Goal: Task Accomplishment & Management: Manage account settings

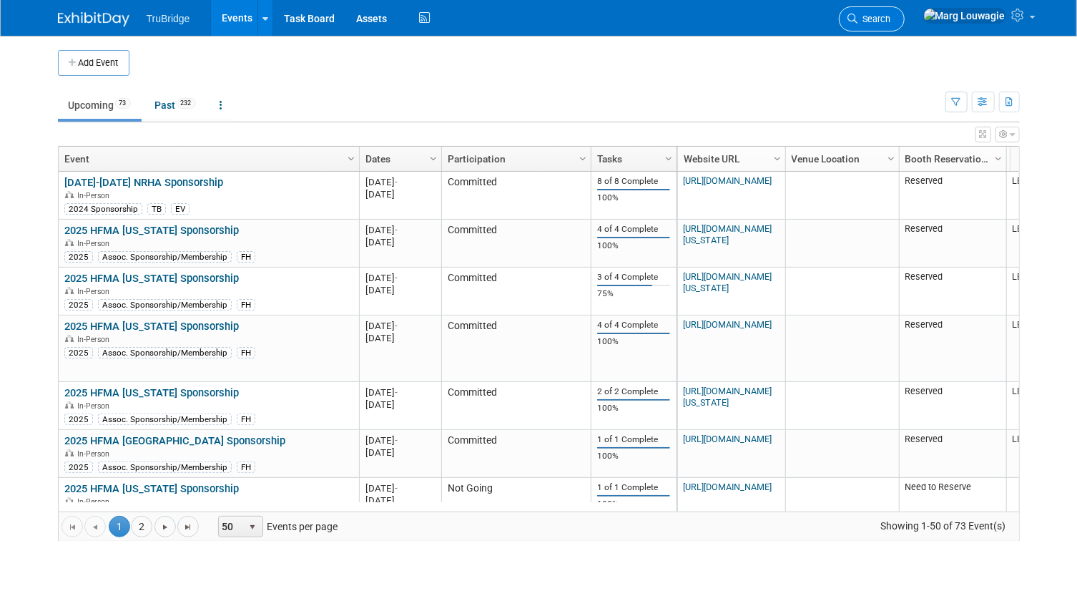
click at [891, 16] on span "Search" at bounding box center [874, 19] width 33 height 11
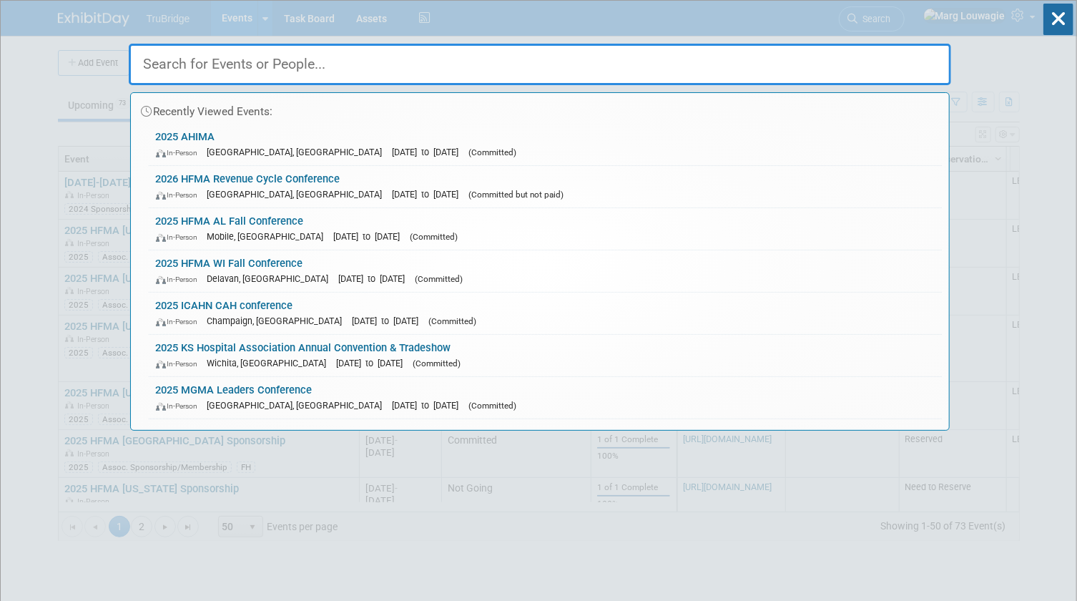
click at [907, 64] on input "text" at bounding box center [540, 64] width 822 height 41
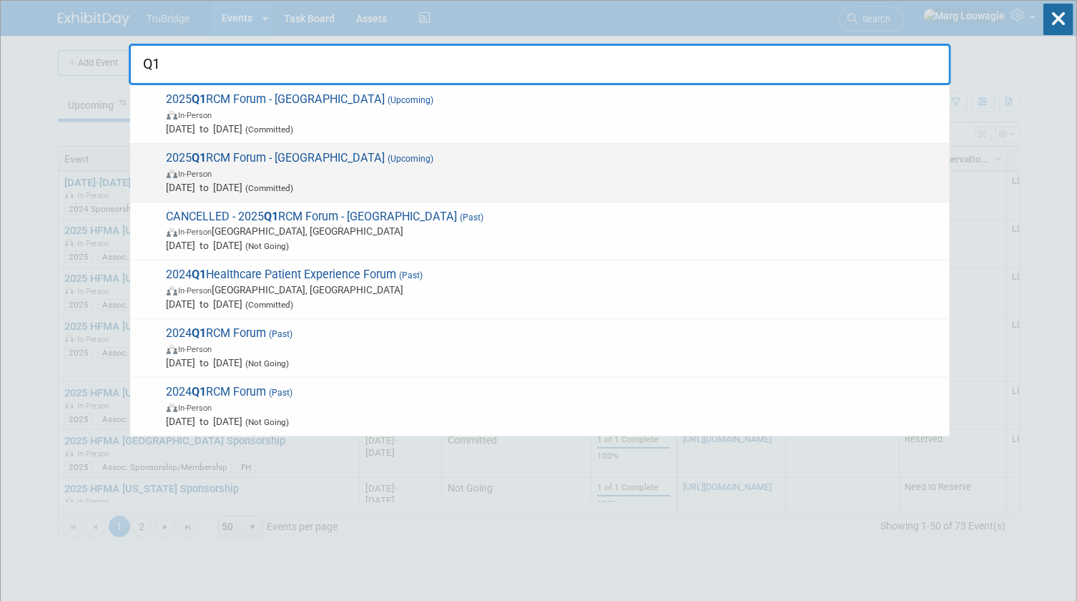
type input "Q1"
click at [240, 159] on span "2025 Q1 RCM Forum - Houston (Upcoming) In-Person Dec 11, 2025 to Dec 11, 2025 (…" at bounding box center [552, 173] width 780 height 44
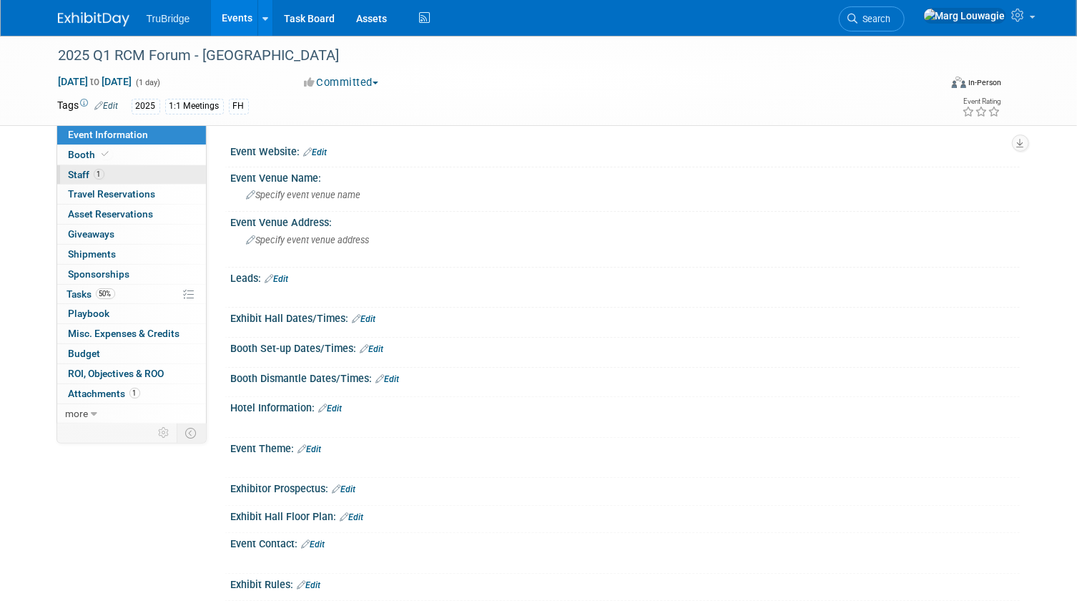
click at [118, 172] on link "1 Staff 1" at bounding box center [131, 174] width 149 height 19
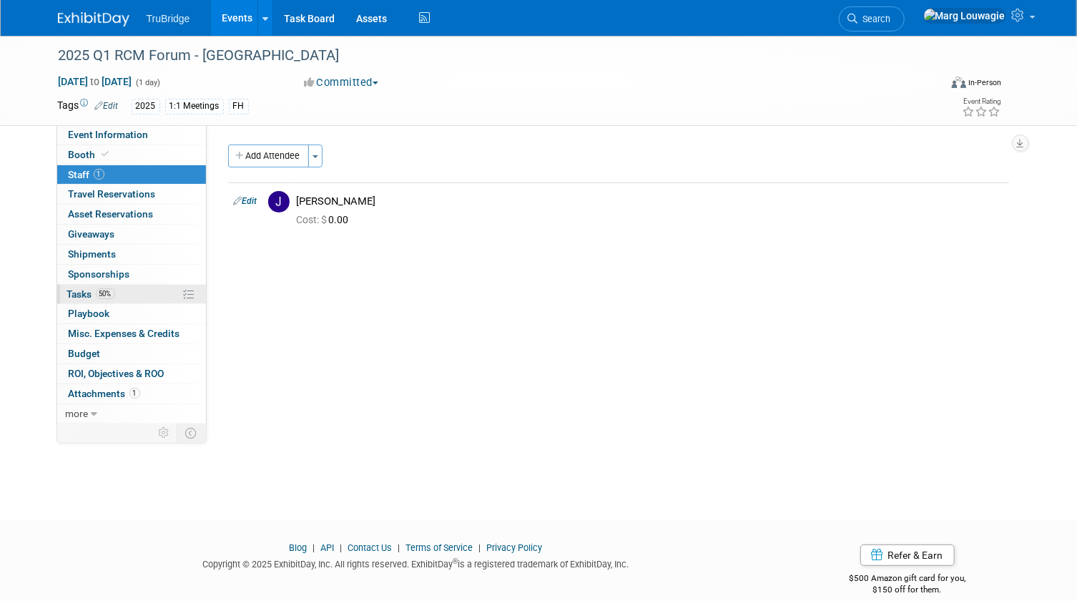
click at [76, 289] on span "Tasks 50%" at bounding box center [91, 293] width 48 height 11
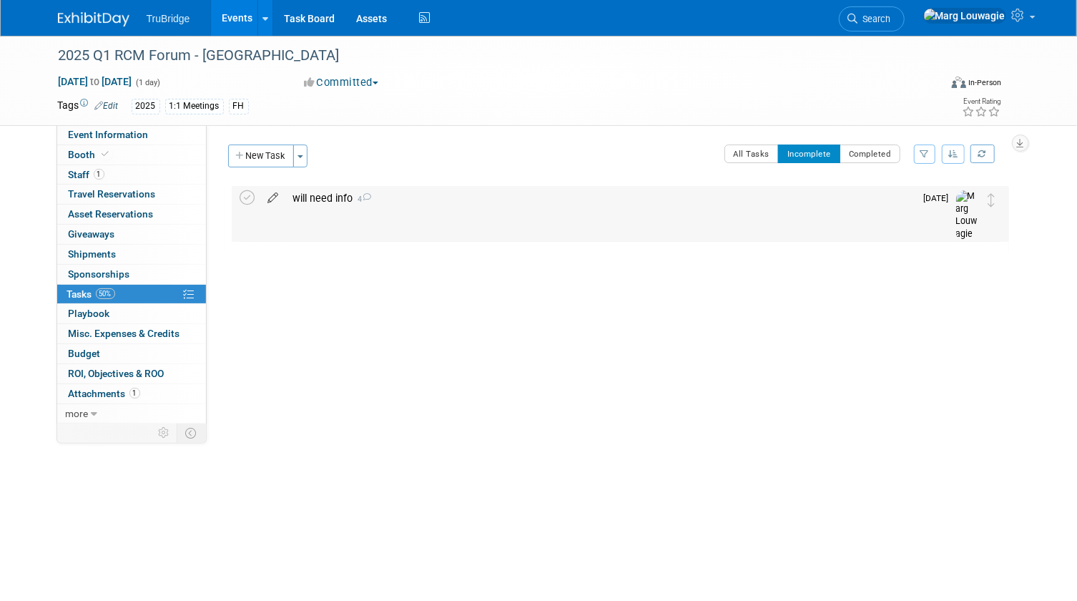
click at [275, 196] on icon at bounding box center [273, 195] width 25 height 18
select select "9"
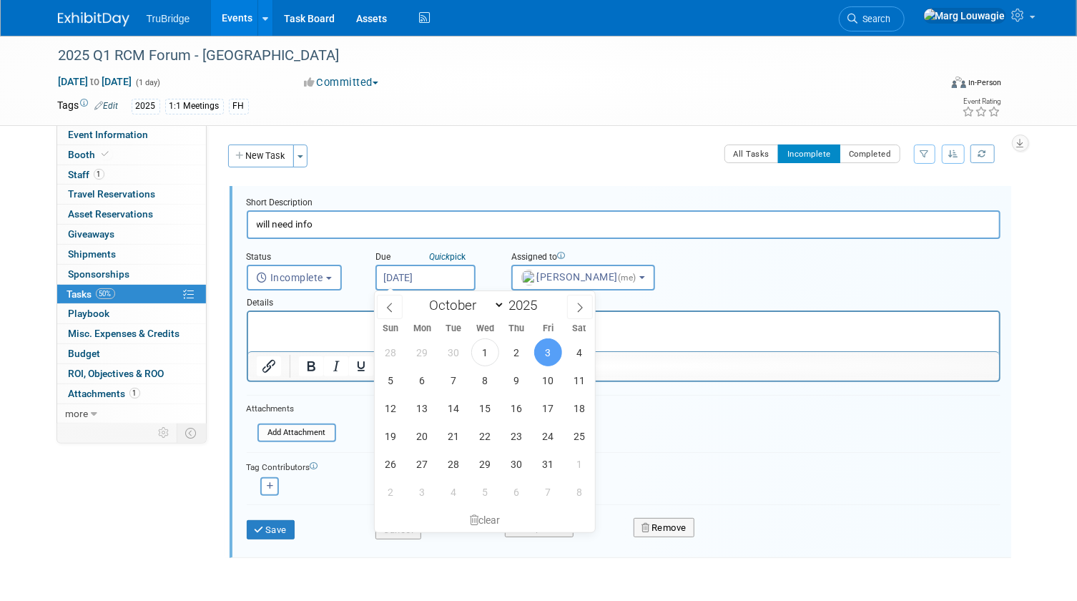
click at [400, 272] on input "Oct 3, 2025" at bounding box center [425, 278] width 100 height 26
click at [425, 411] on span "13" at bounding box center [422, 408] width 28 height 28
type input "Oct 13, 2025"
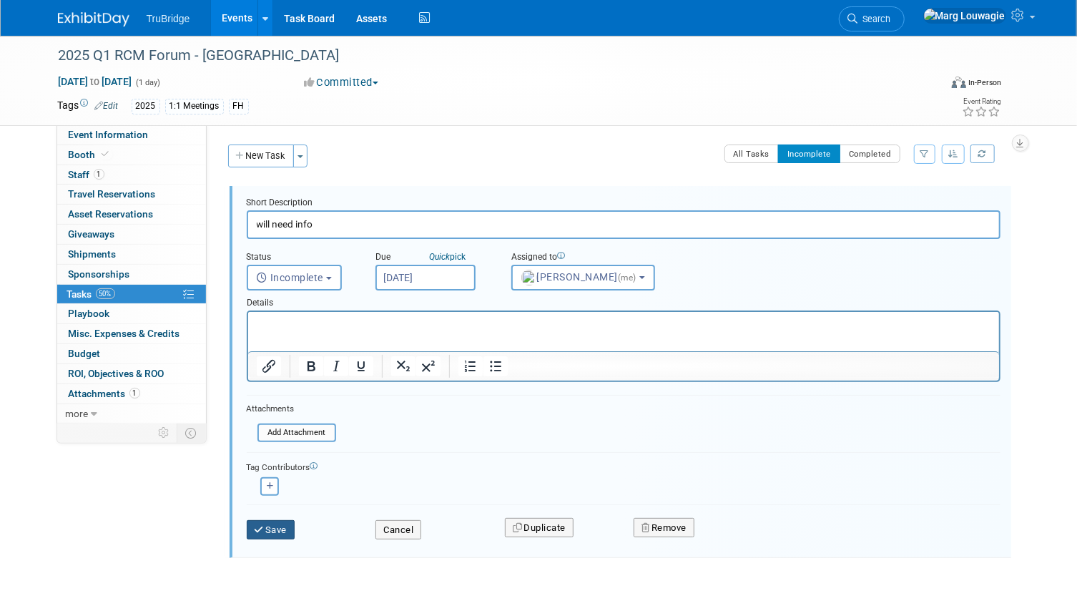
click at [276, 529] on button "Save" at bounding box center [271, 530] width 49 height 20
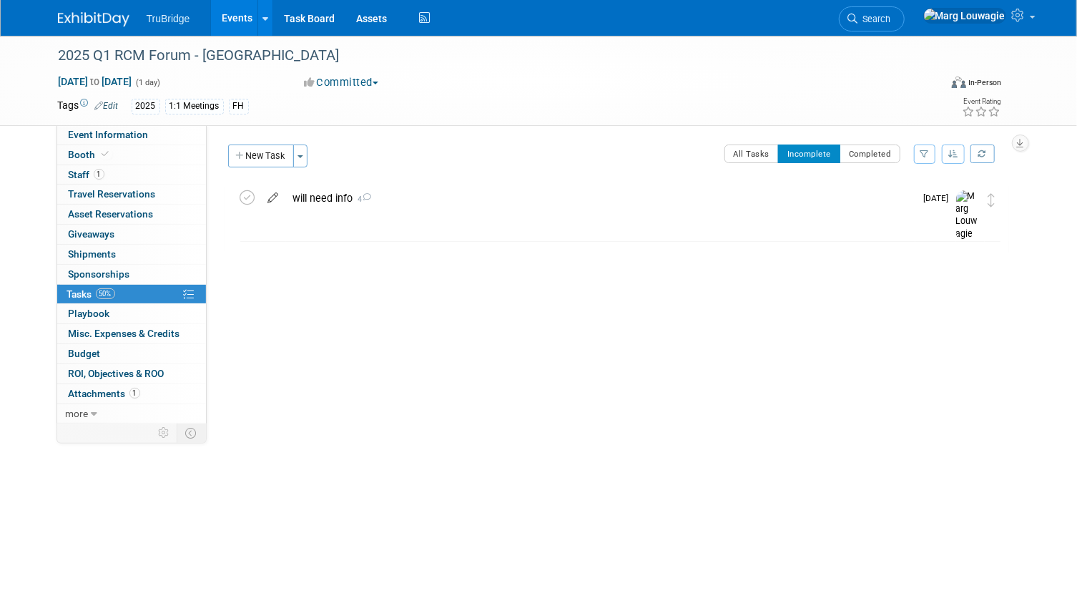
click at [271, 200] on icon at bounding box center [273, 195] width 25 height 18
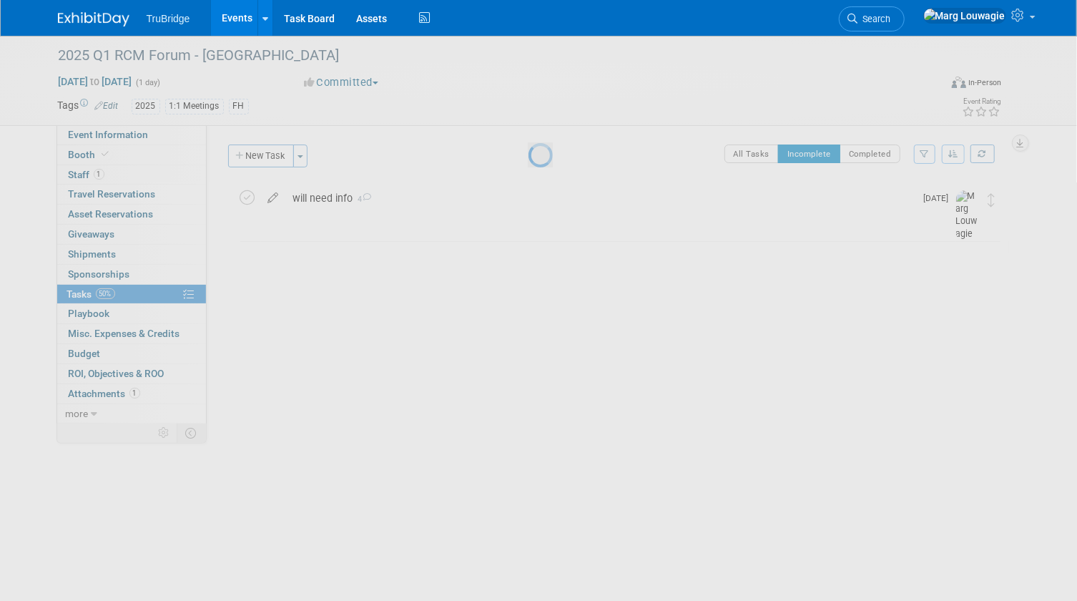
select select "9"
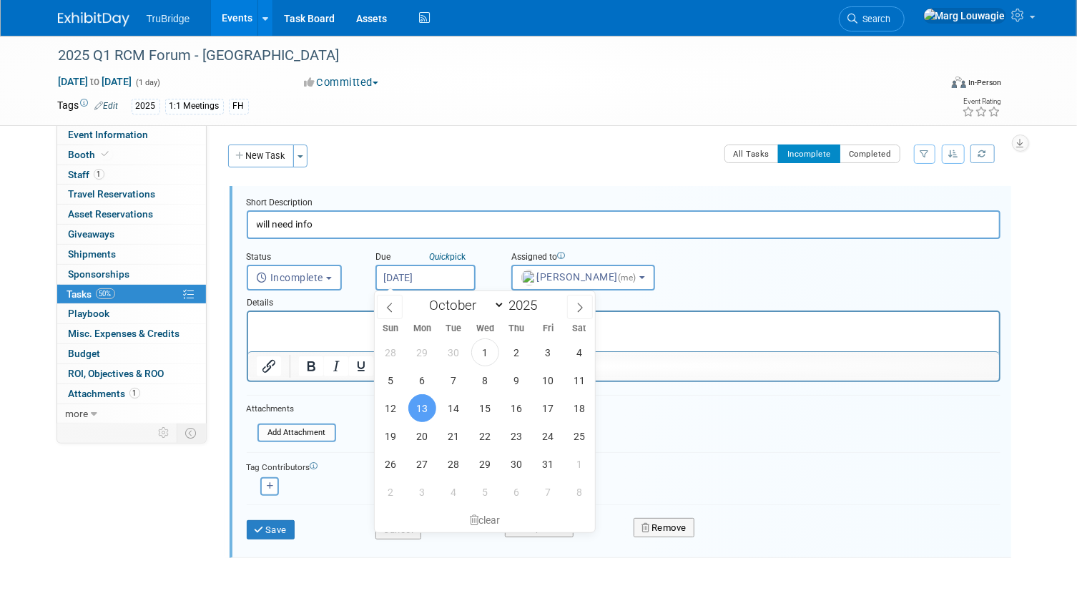
click at [429, 273] on input "Oct 13, 2025" at bounding box center [425, 278] width 100 height 26
click at [420, 486] on span "3" at bounding box center [422, 492] width 28 height 28
type input "Nov 3, 2025"
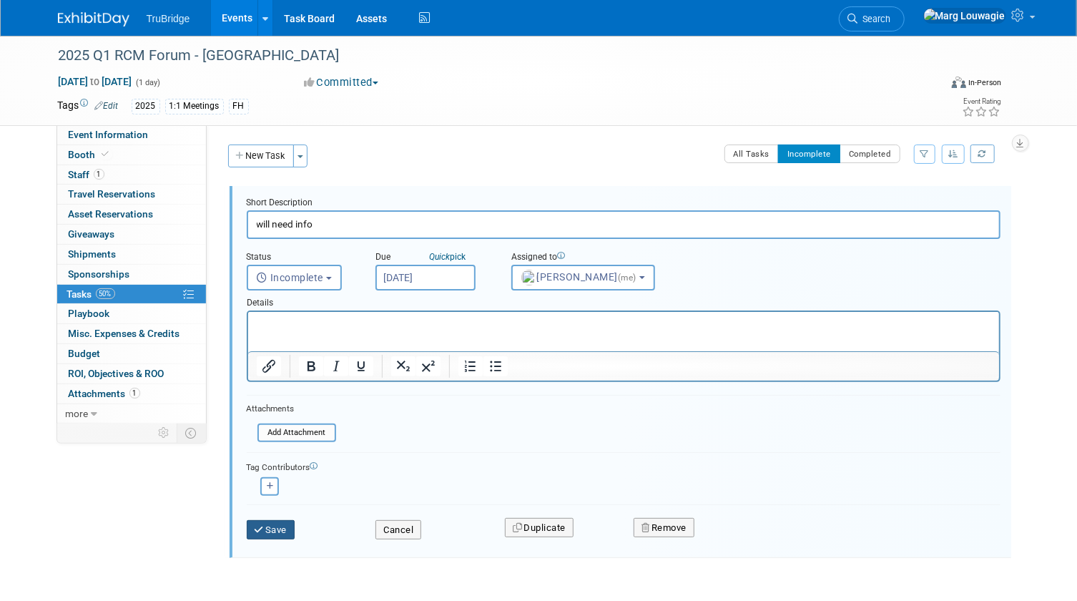
click at [286, 522] on button "Save" at bounding box center [271, 530] width 49 height 20
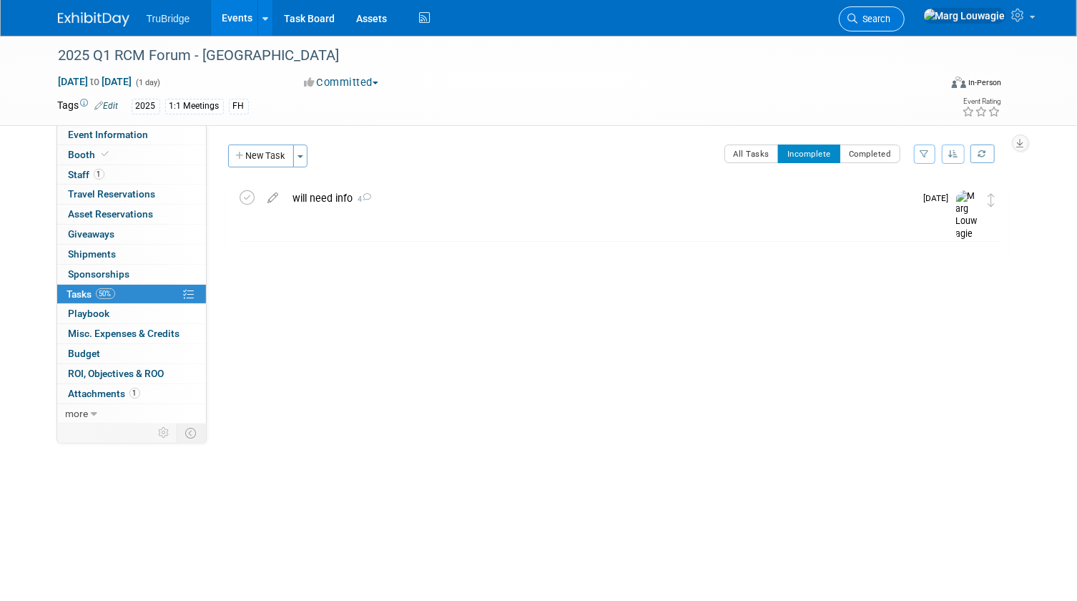
click at [891, 19] on span "Search" at bounding box center [874, 19] width 33 height 11
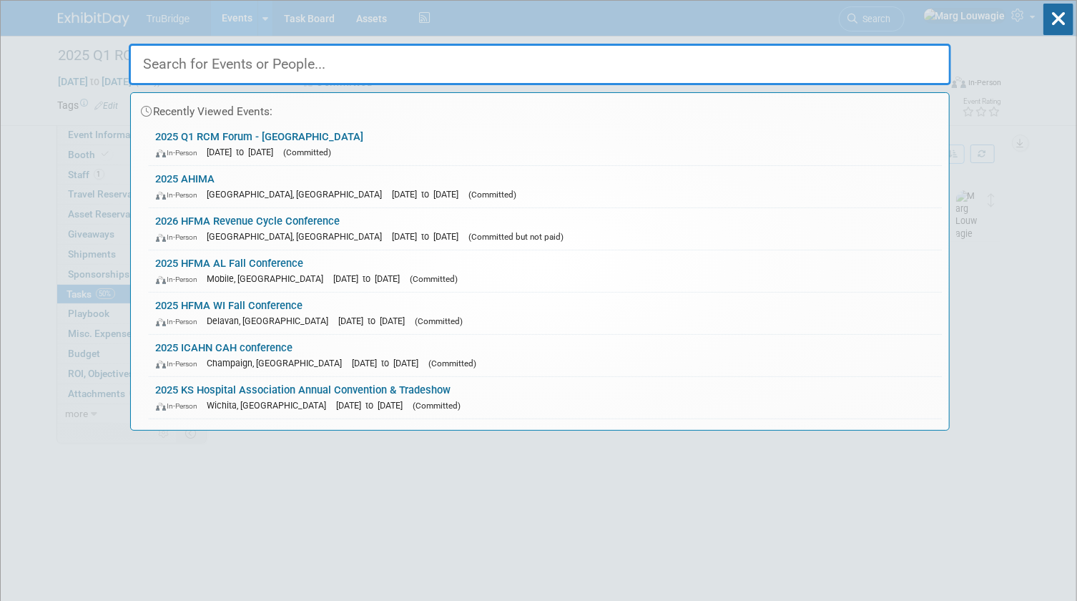
click at [911, 64] on input "text" at bounding box center [540, 64] width 822 height 41
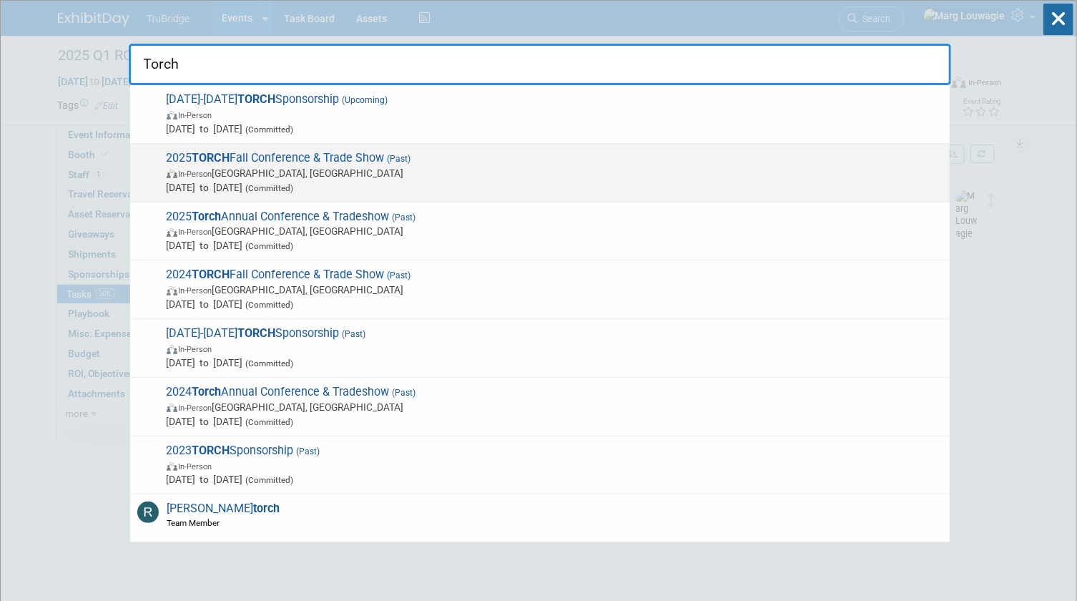
type input "Torch"
click at [306, 164] on span "2025 TORCH Fall Conference & Trade Show (Past) In-Person Austin, TX Sep 8, 2025…" at bounding box center [552, 173] width 780 height 44
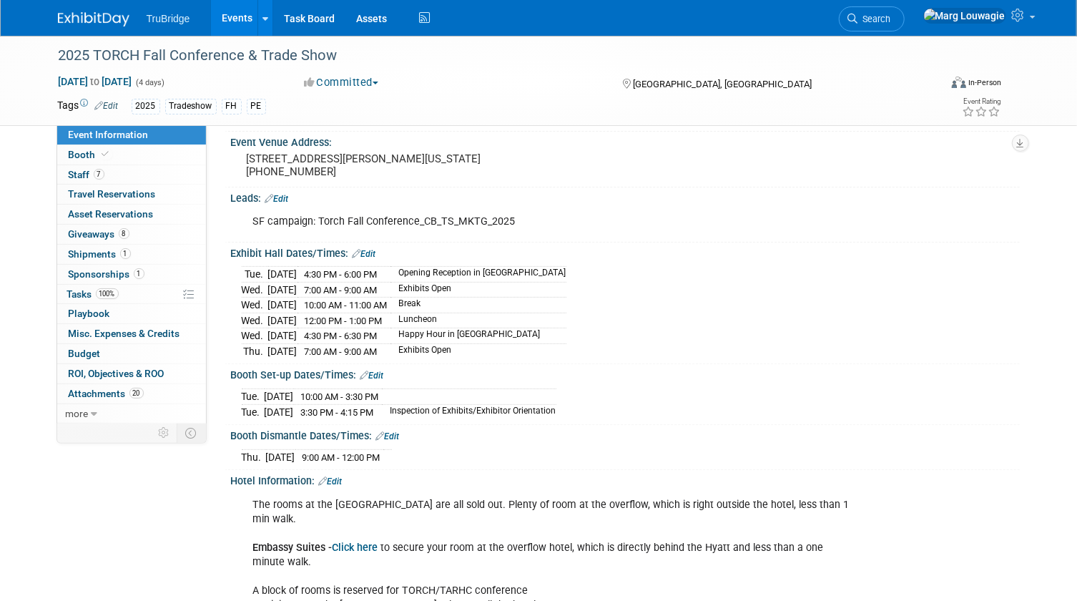
scroll to position [129, 0]
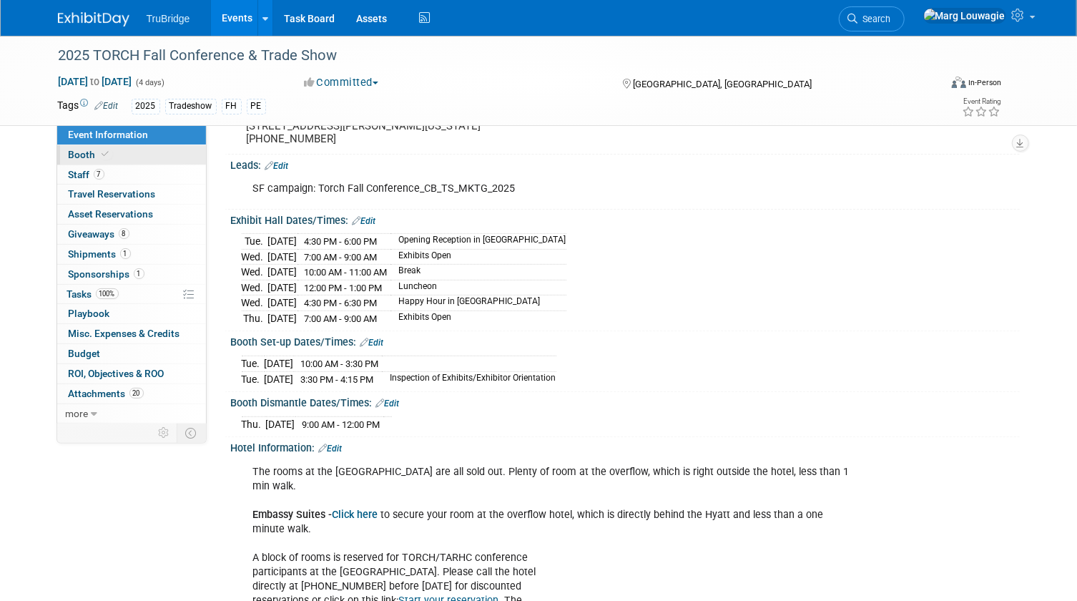
click at [84, 157] on span "Booth" at bounding box center [91, 154] width 44 height 11
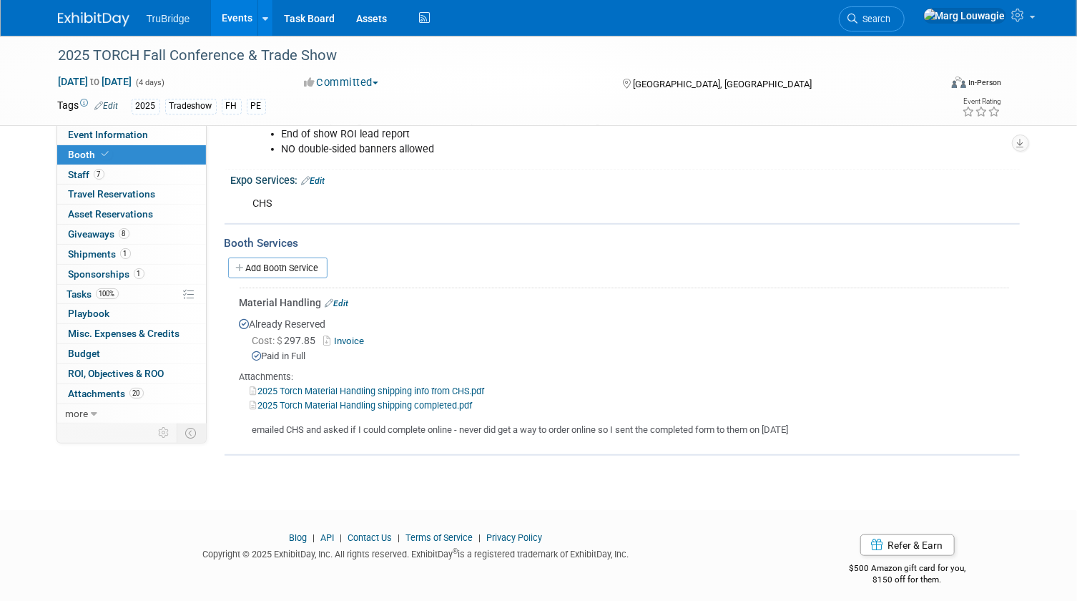
scroll to position [387, 0]
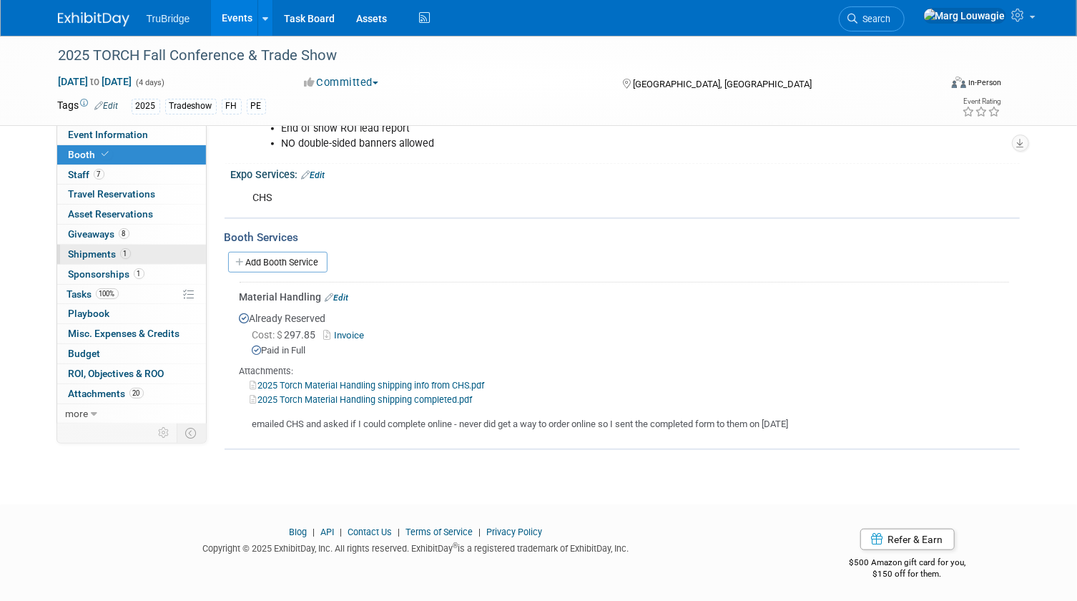
click at [95, 254] on span "Shipments 1" at bounding box center [100, 253] width 62 height 11
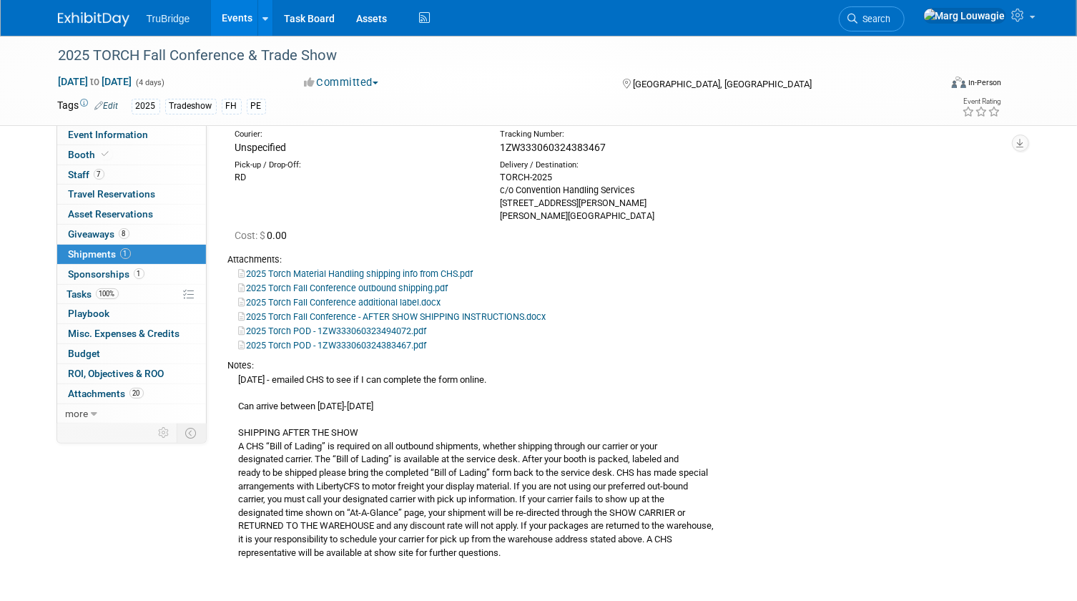
scroll to position [0, 0]
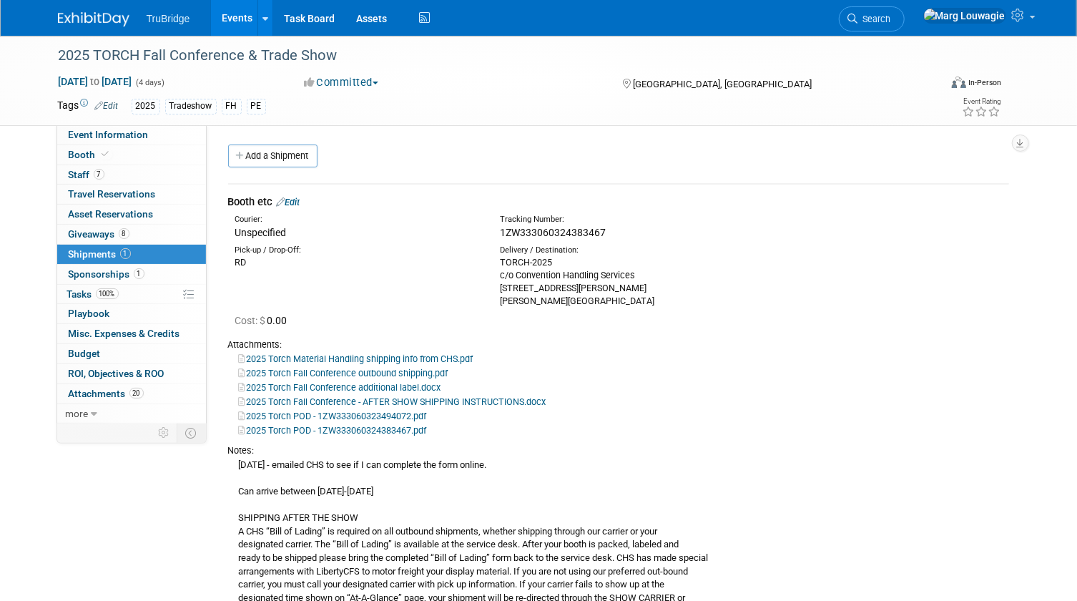
click at [297, 199] on link "Edit" at bounding box center [289, 202] width 24 height 11
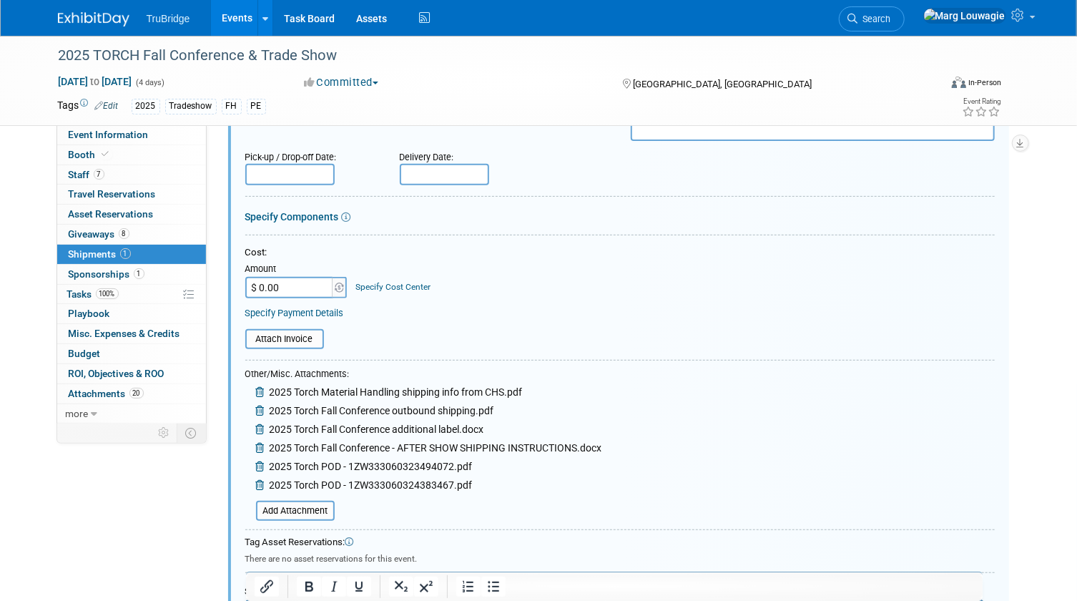
scroll to position [216, 0]
click at [300, 283] on input "$ 0.00" at bounding box center [289, 287] width 89 height 21
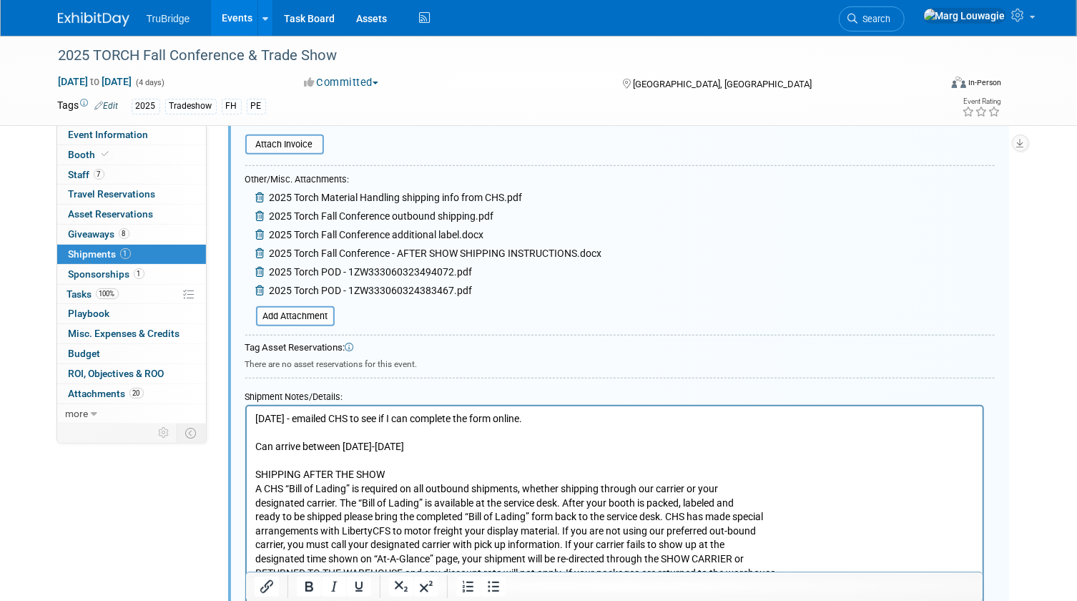
scroll to position [151, 0]
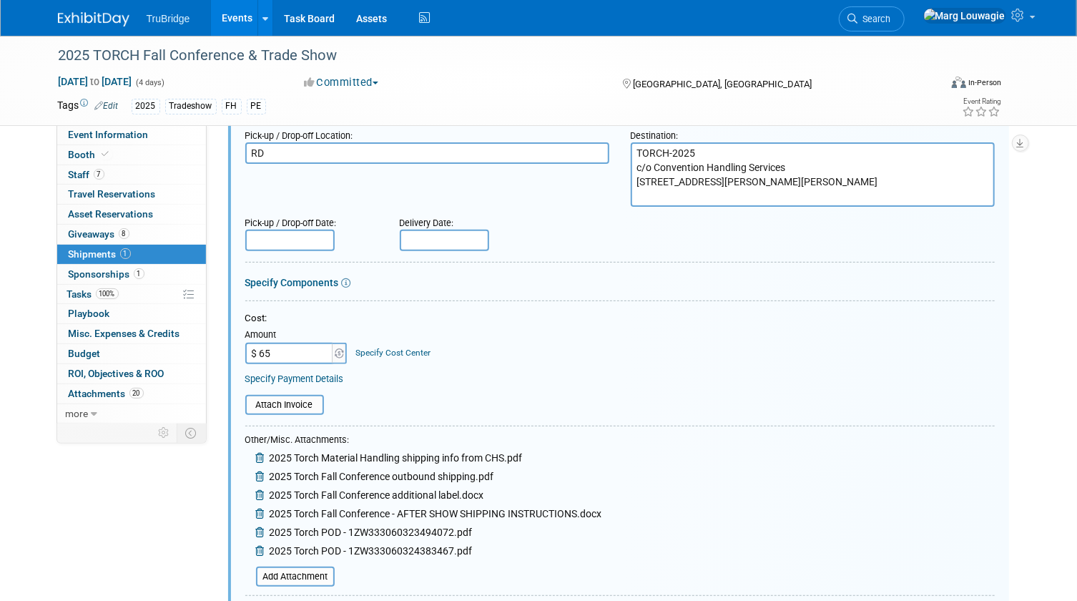
type input "$ 65.00"
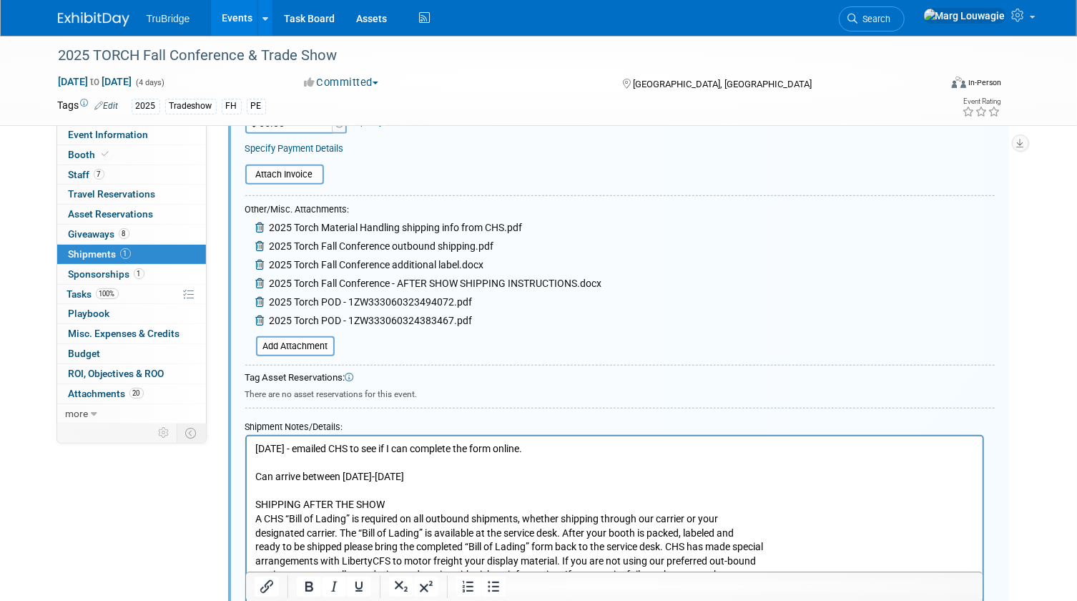
scroll to position [411, 0]
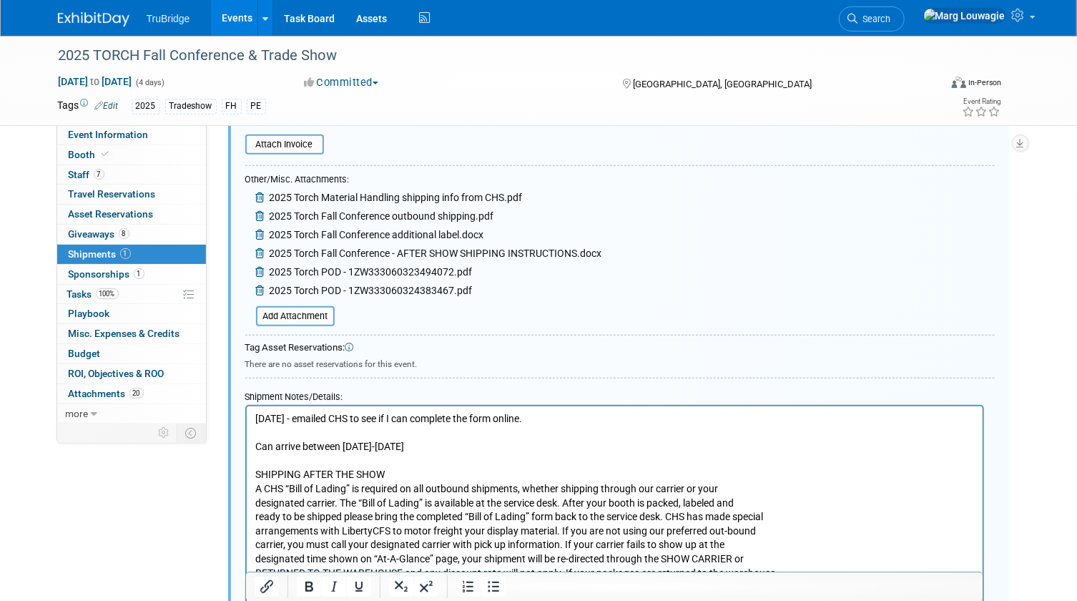
drag, startPoint x: 254, startPoint y: 418, endPoint x: 267, endPoint y: 416, distance: 12.9
click at [255, 418] on p "[DATE] - emailed CHS to see if I can complete the form online. Can arrive betwe…" at bounding box center [614, 509] width 719 height 196
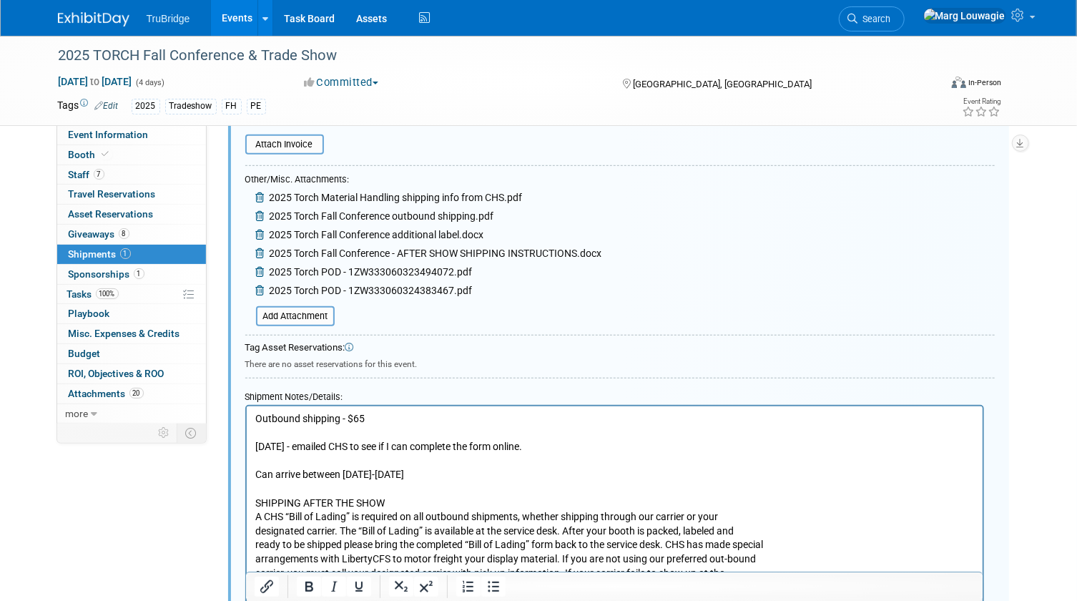
scroll to position [346, 0]
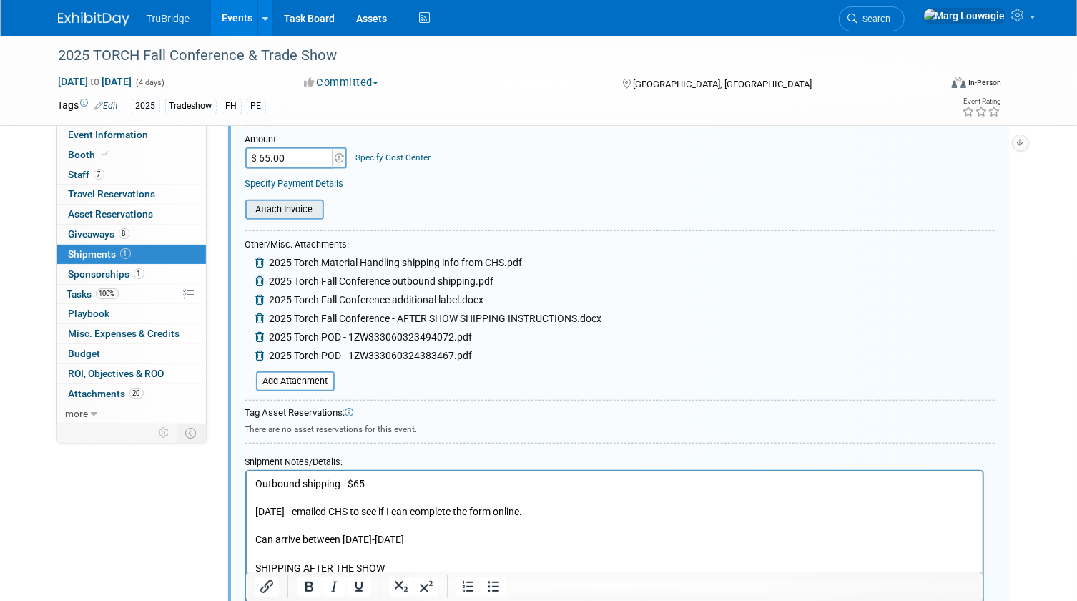
click at [297, 208] on input "file" at bounding box center [237, 209] width 170 height 17
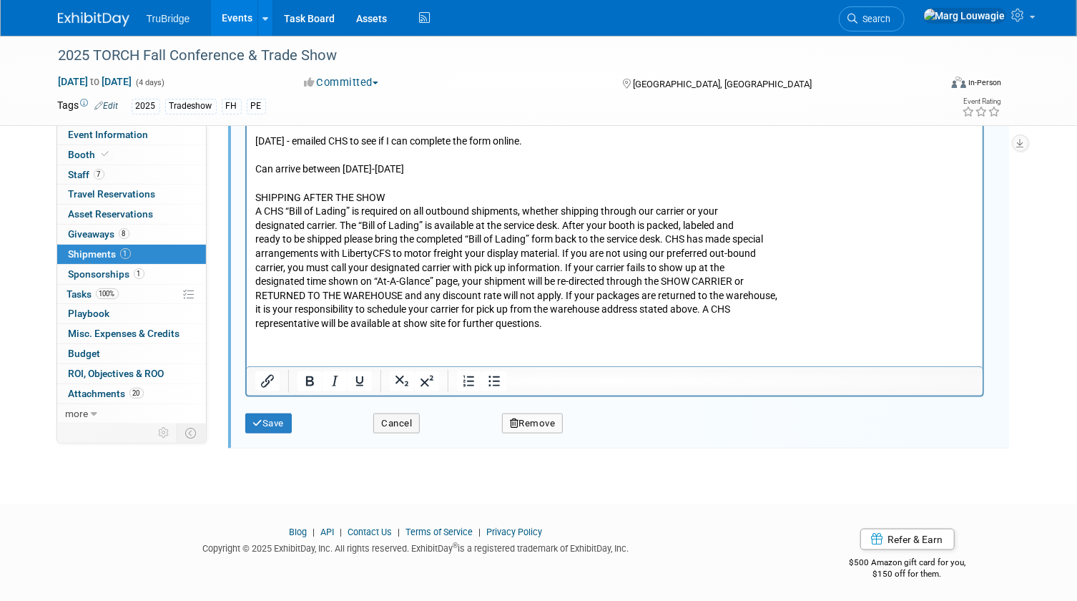
scroll to position [726, 0]
click at [276, 421] on button "Save" at bounding box center [268, 422] width 47 height 20
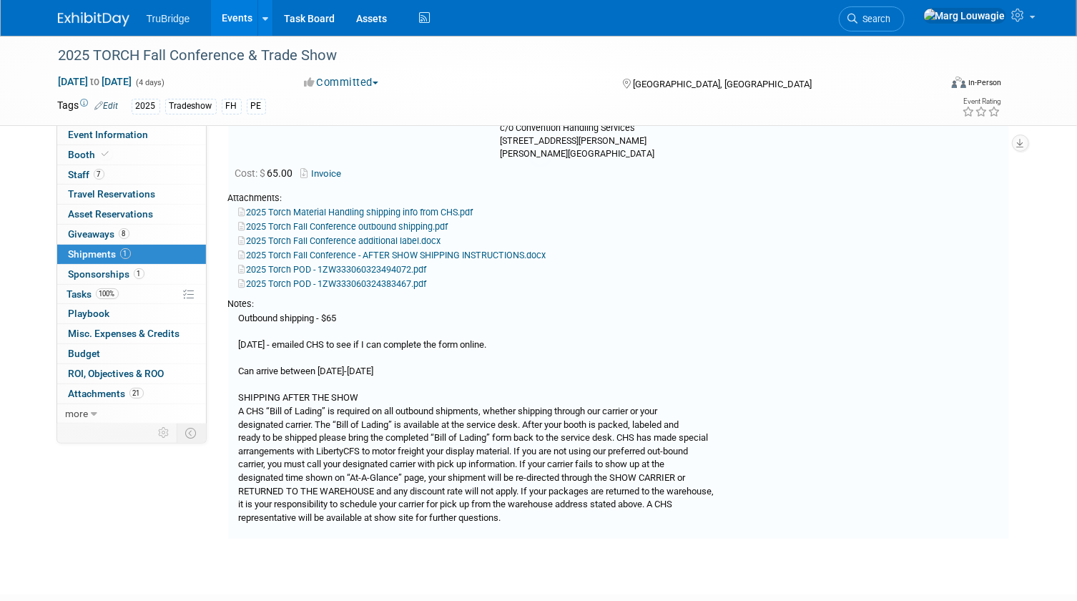
scroll to position [21, 0]
